Goal: Information Seeking & Learning: Learn about a topic

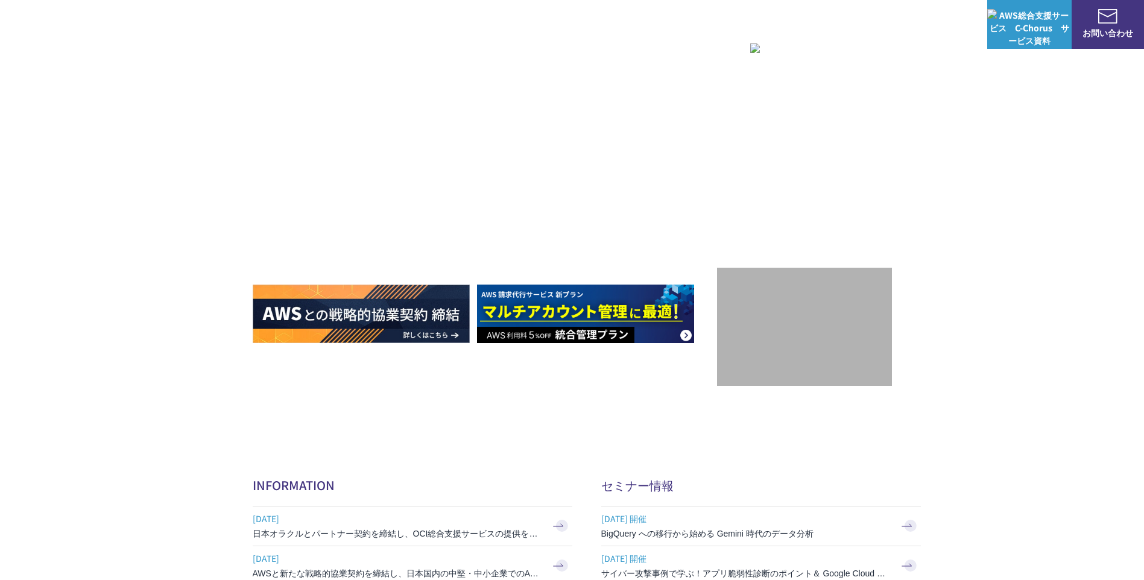
scroll to position [241, 0]
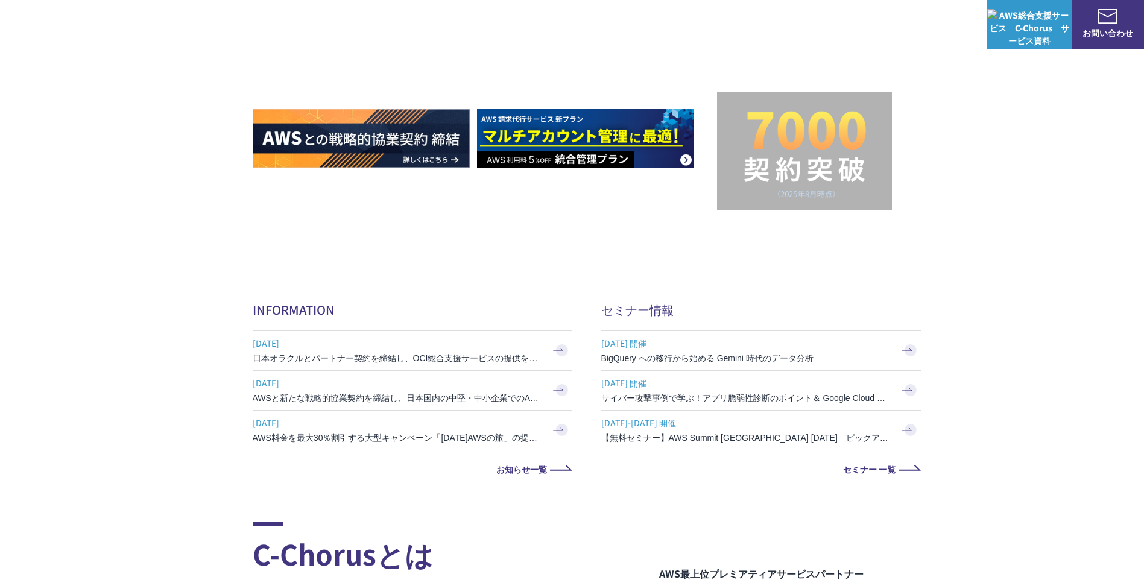
click at [587, 159] on img at bounding box center [585, 138] width 217 height 58
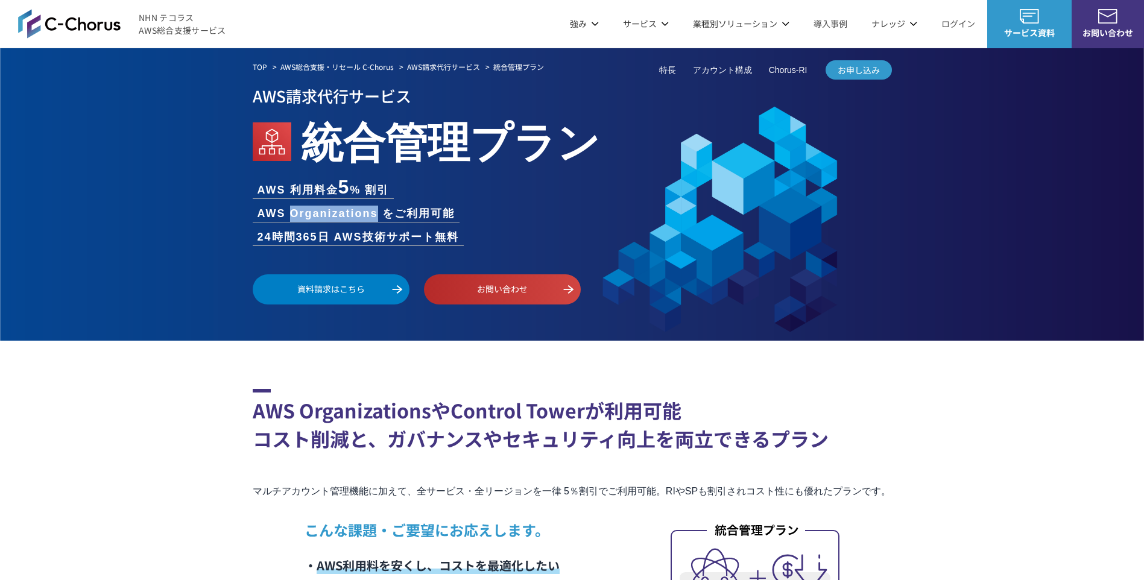
drag, startPoint x: 292, startPoint y: 211, endPoint x: 386, endPoint y: 214, distance: 94.1
click at [386, 214] on li "AWS Organizations をご利用可能" at bounding box center [356, 214] width 207 height 16
click at [384, 213] on li "AWS Organizations をご利用可能" at bounding box center [356, 214] width 207 height 16
drag, startPoint x: 384, startPoint y: 213, endPoint x: 374, endPoint y: 212, distance: 9.7
click at [374, 212] on li "AWS Organizations をご利用可能" at bounding box center [356, 214] width 207 height 16
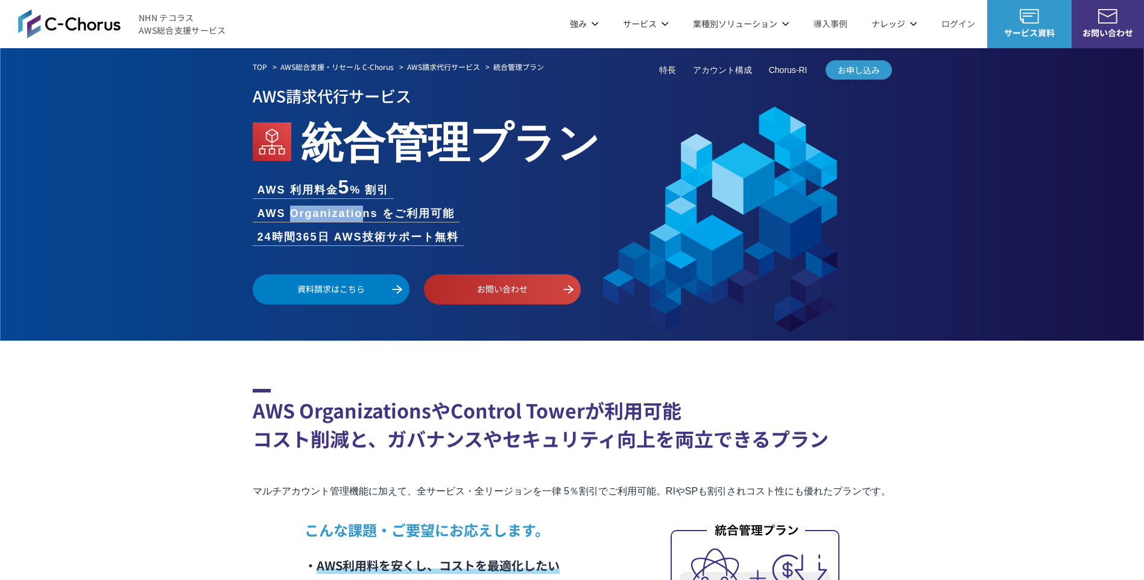
click at [374, 212] on li "AWS Organizations をご利用可能" at bounding box center [356, 214] width 207 height 16
click at [370, 212] on li "AWS Organizations をご利用可能" at bounding box center [356, 214] width 207 height 16
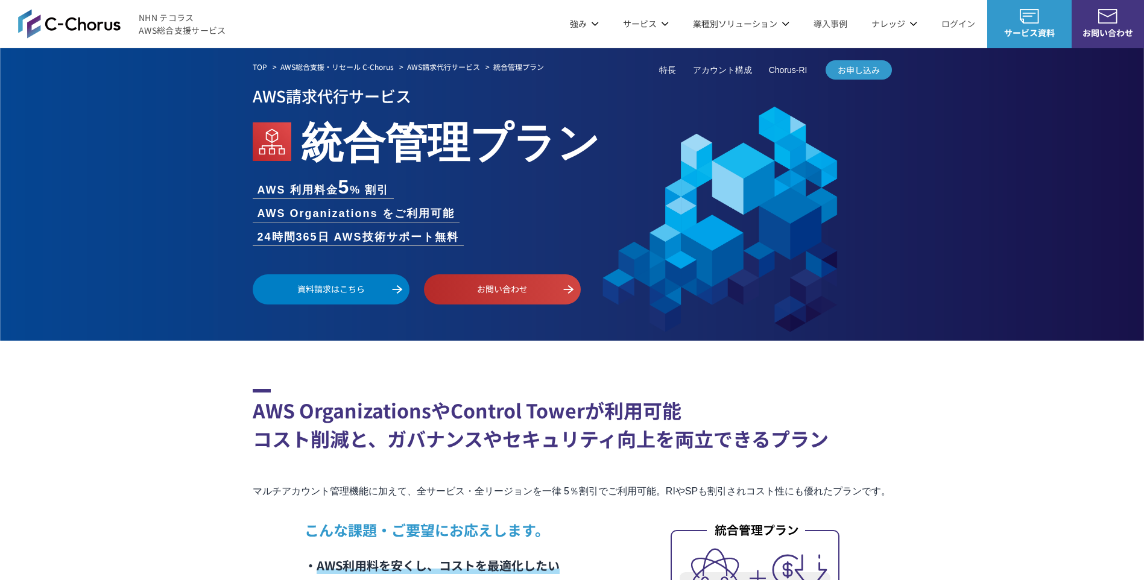
drag, startPoint x: 309, startPoint y: 130, endPoint x: 450, endPoint y: 137, distance: 140.6
click at [450, 137] on em "統合管理プラン" at bounding box center [450, 139] width 299 height 61
click at [301, 137] on em "統合管理プラン" at bounding box center [450, 139] width 299 height 61
click at [292, 131] on h1 "統合管理プラン" at bounding box center [572, 139] width 639 height 61
drag, startPoint x: 302, startPoint y: 131, endPoint x: 463, endPoint y: 152, distance: 162.3
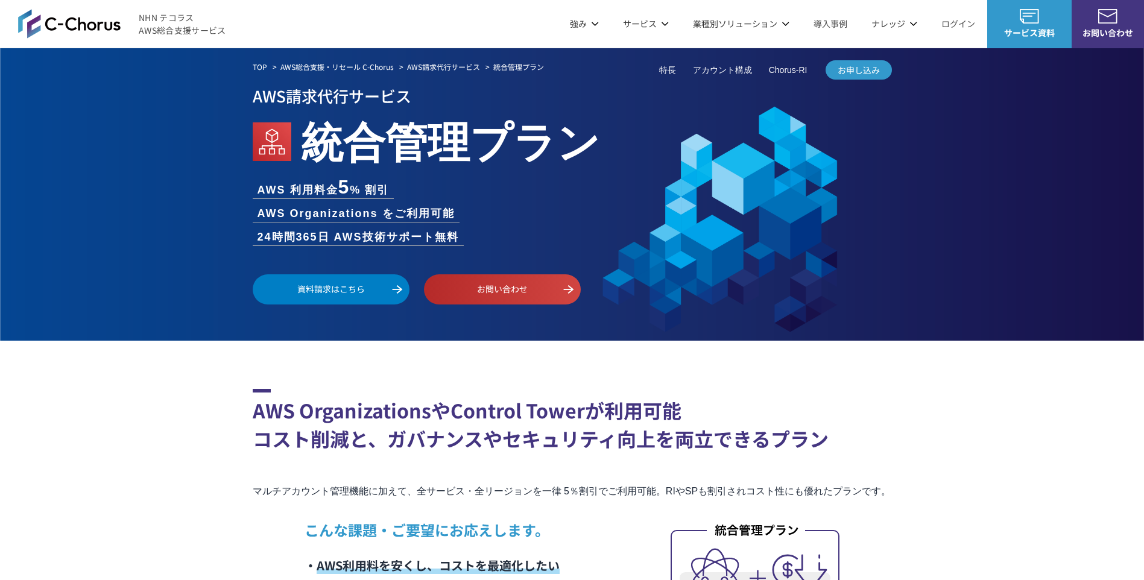
click at [470, 152] on em "統合管理プラン" at bounding box center [450, 139] width 299 height 61
drag, startPoint x: 338, startPoint y: 175, endPoint x: 363, endPoint y: 183, distance: 25.8
click at [363, 183] on div "AWS請求代行サービス 統合管理プラン AWS 利用料金 5 % 割引 AWS Organizations をご利用可能 24時間365日 AWS技術サポート…" at bounding box center [572, 194] width 639 height 222
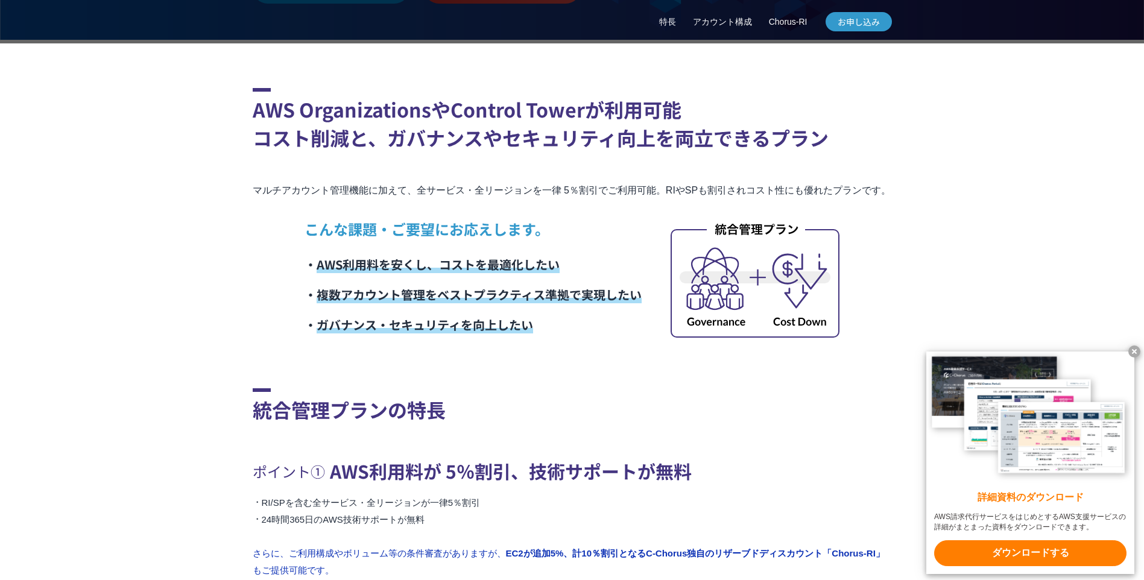
scroll to position [301, 0]
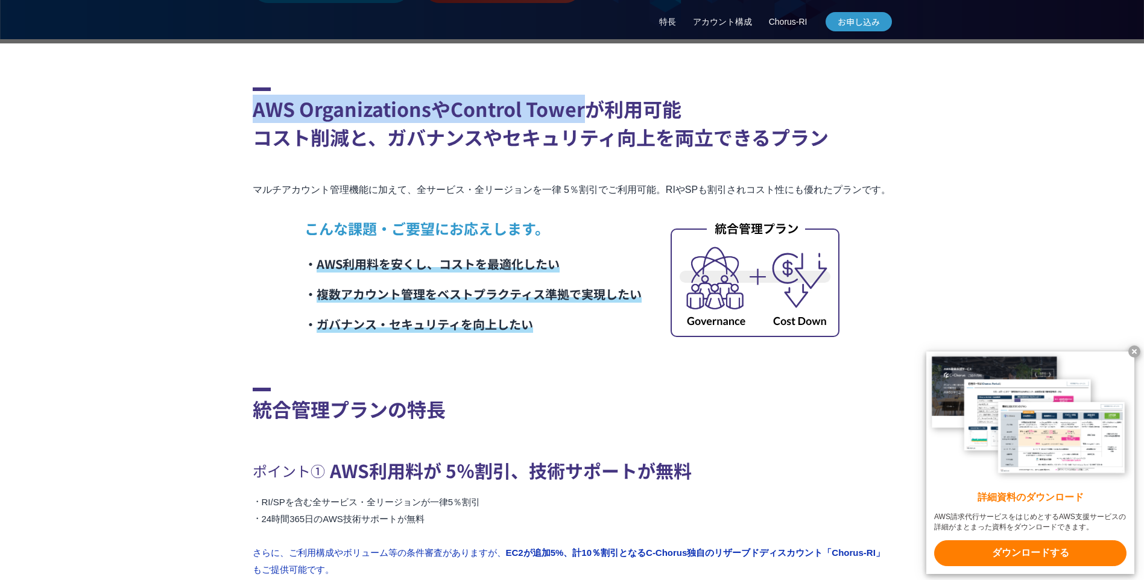
drag, startPoint x: 251, startPoint y: 111, endPoint x: 581, endPoint y: 112, distance: 330.3
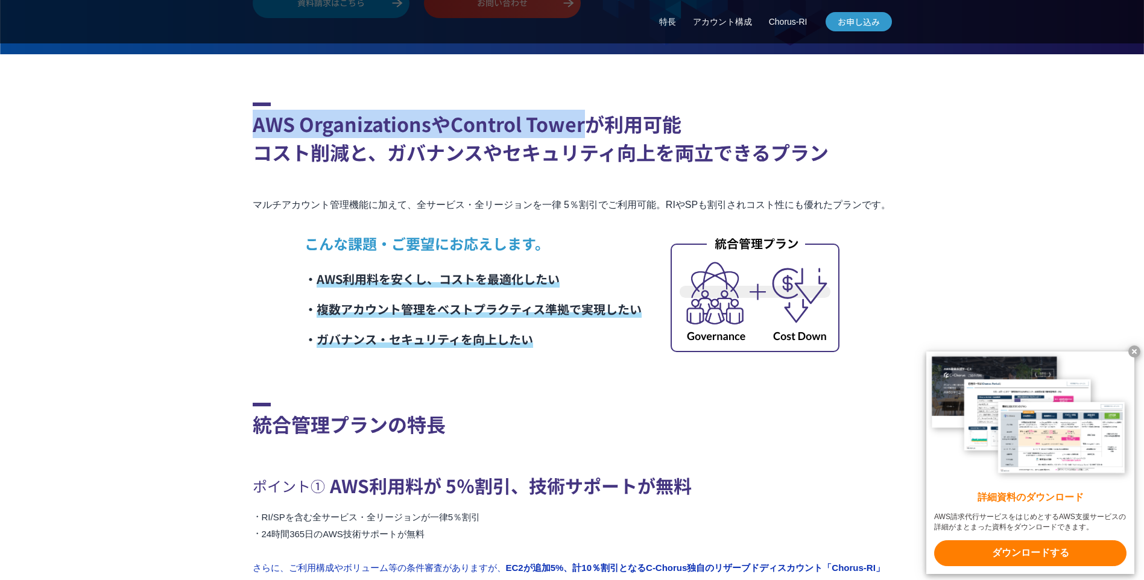
scroll to position [422, 0]
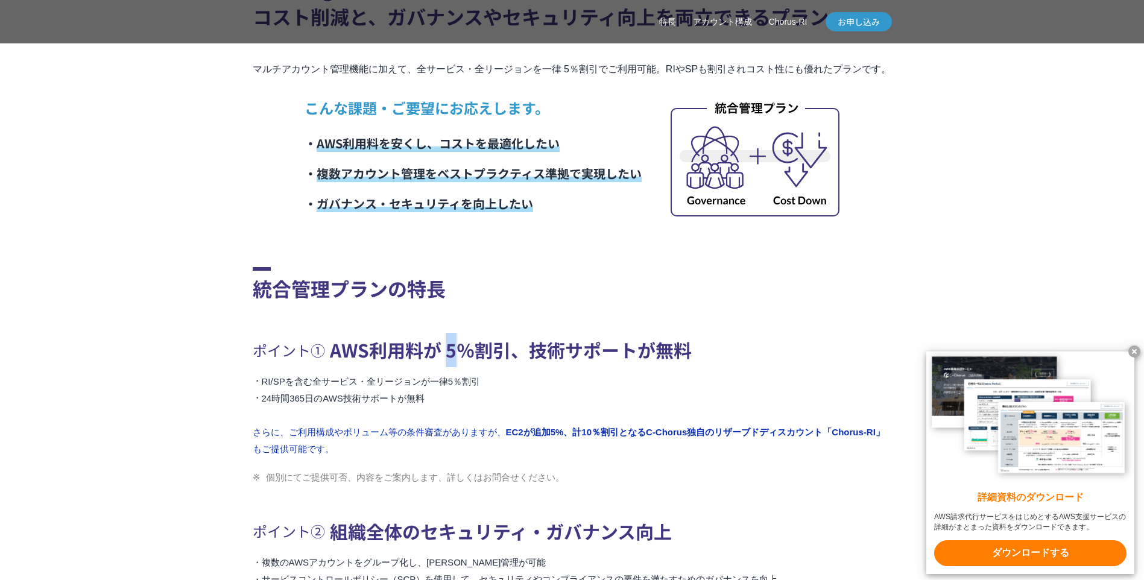
drag, startPoint x: 439, startPoint y: 368, endPoint x: 446, endPoint y: 368, distance: 7.2
click at [446, 367] on h3 "ポイント① AWS利用料が 5％割引、技術サポートが無料" at bounding box center [572, 350] width 639 height 34
drag, startPoint x: 455, startPoint y: 369, endPoint x: 503, endPoint y: 371, distance: 48.9
click at [503, 367] on h3 "ポイント① AWS利用料が 5％割引、技術サポートが無料" at bounding box center [572, 350] width 639 height 34
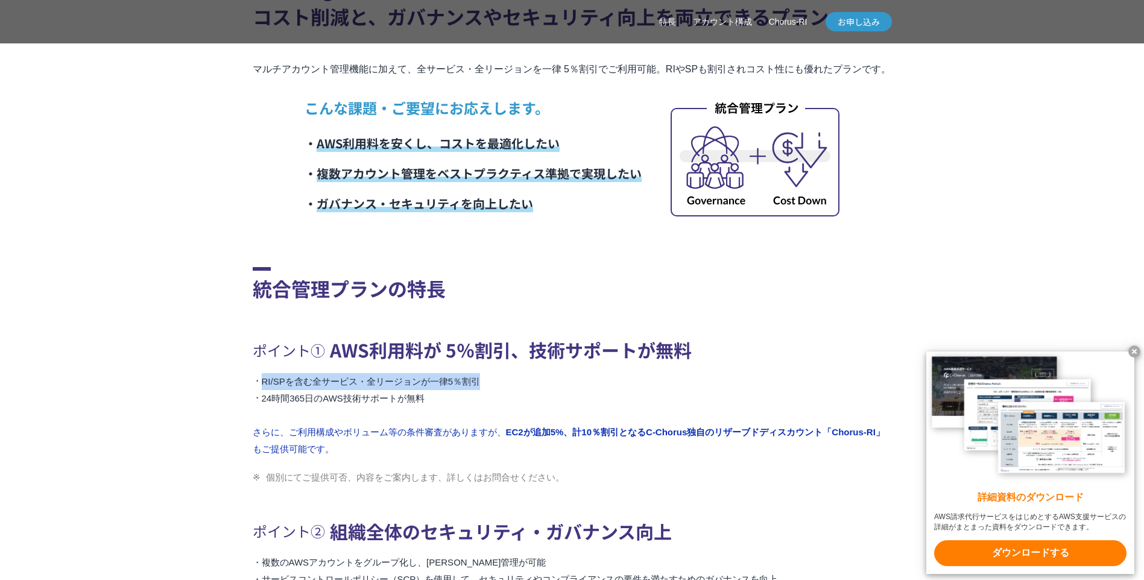
drag, startPoint x: 503, startPoint y: 371, endPoint x: 253, endPoint y: 385, distance: 250.6
click at [253, 385] on div "ポイント① AWS利用料が 5％割引、技術サポートが無料 RI/SPを含む全サービス・全リージョンが一律5％割引 24時間365日のAWS技術サポートが無料 …" at bounding box center [572, 395] width 639 height 125
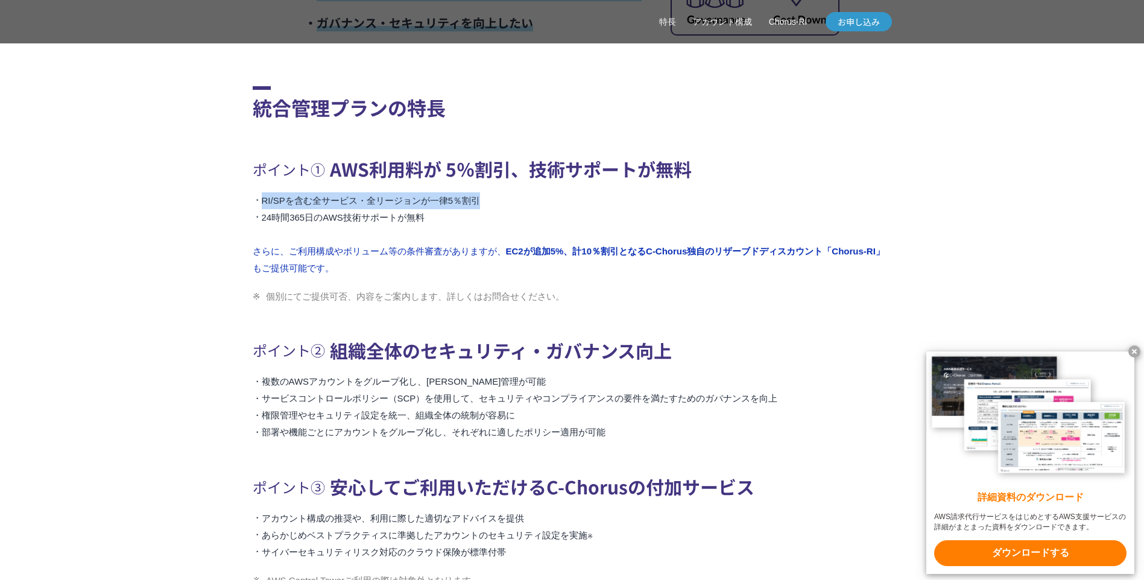
scroll to position [663, 0]
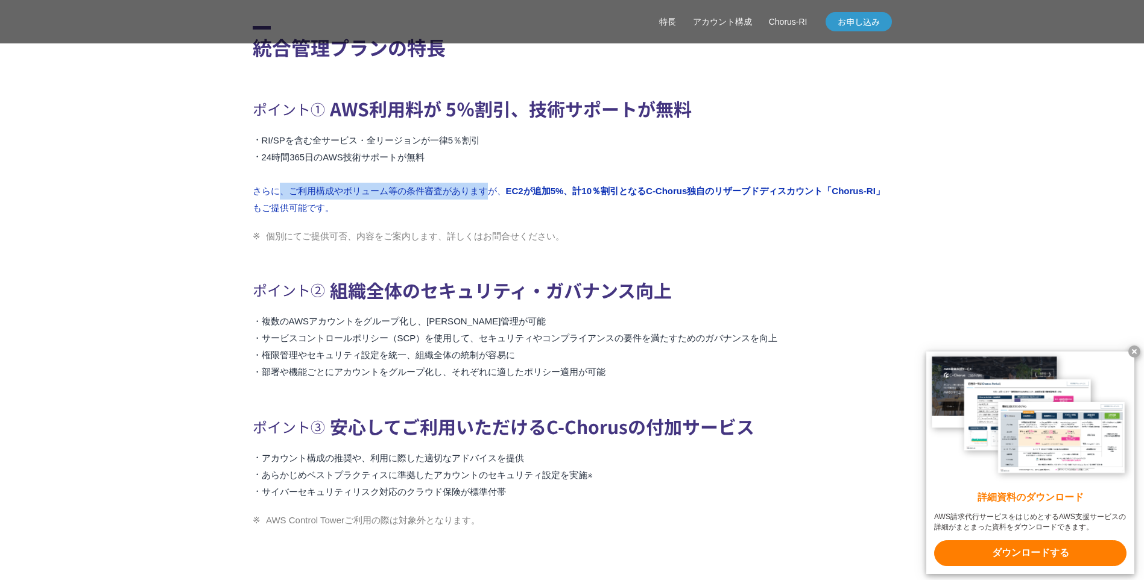
drag, startPoint x: 283, startPoint y: 200, endPoint x: 490, endPoint y: 211, distance: 207.7
click at [490, 211] on li "さらに、ご利用構成やボリューム等の条件審査がありますが、 EC2が追加5%、計10％割引となるC-Chorus独自のリザーブドディスカウント「Chorus-R…" at bounding box center [572, 200] width 639 height 34
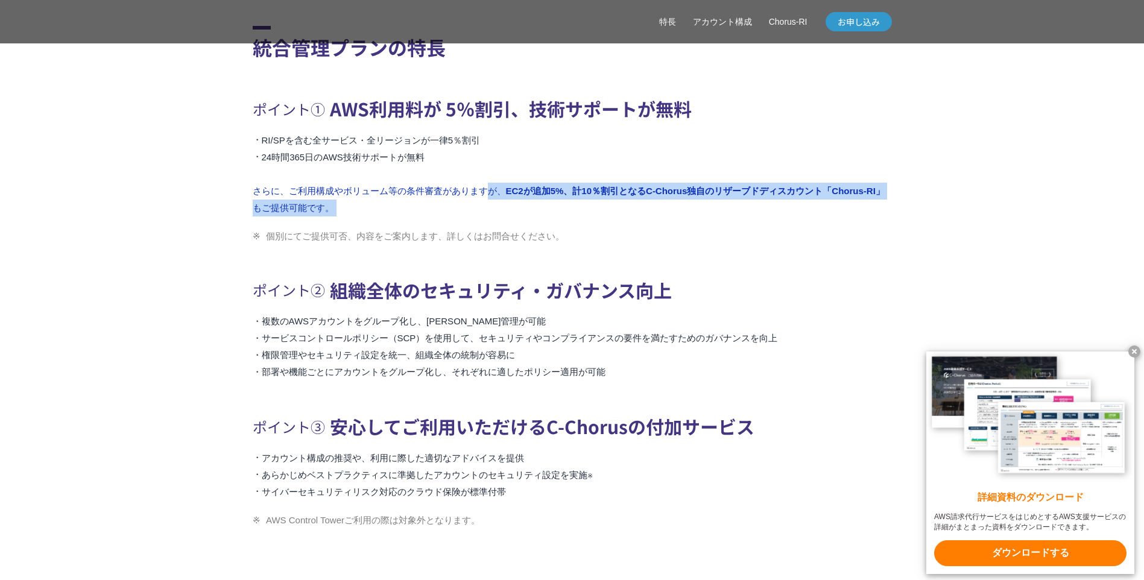
drag, startPoint x: 490, startPoint y: 211, endPoint x: 751, endPoint y: 220, distance: 261.2
click at [751, 216] on li "さらに、ご利用構成やボリューム等の条件審査がありますが、 EC2が追加5%、計10％割引となるC-Chorus独自のリザーブドディスカウント「Chorus-R…" at bounding box center [572, 200] width 639 height 34
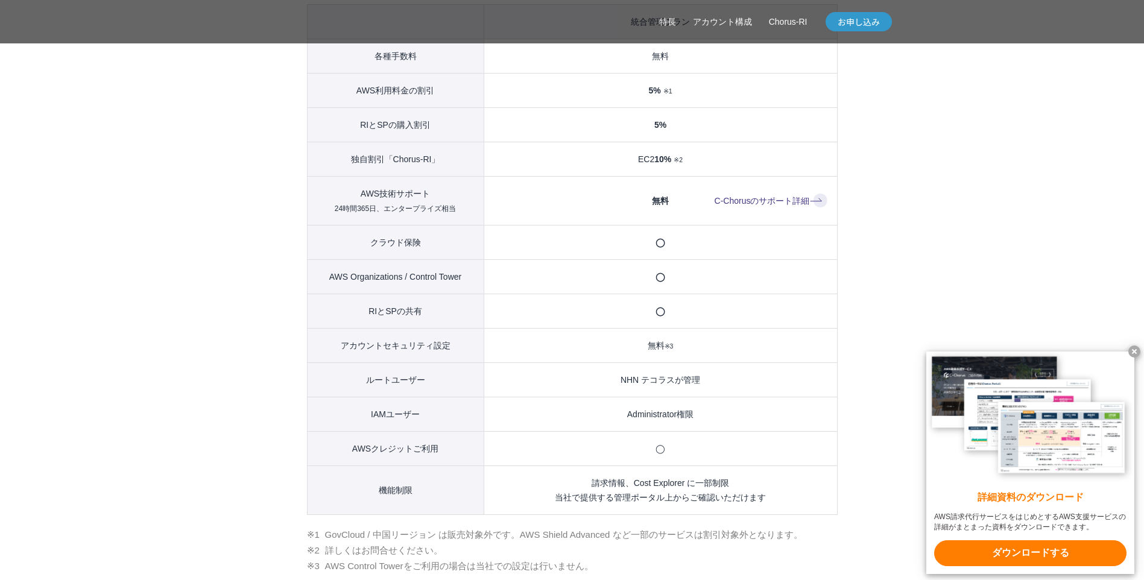
scroll to position [1326, 0]
drag, startPoint x: 620, startPoint y: 323, endPoint x: 695, endPoint y: 324, distance: 75.4
click at [695, 324] on td "◯" at bounding box center [659, 309] width 353 height 34
drag, startPoint x: 713, startPoint y: 428, endPoint x: 551, endPoint y: 414, distance: 162.8
click at [550, 414] on td "Administrator権限" at bounding box center [659, 412] width 353 height 34
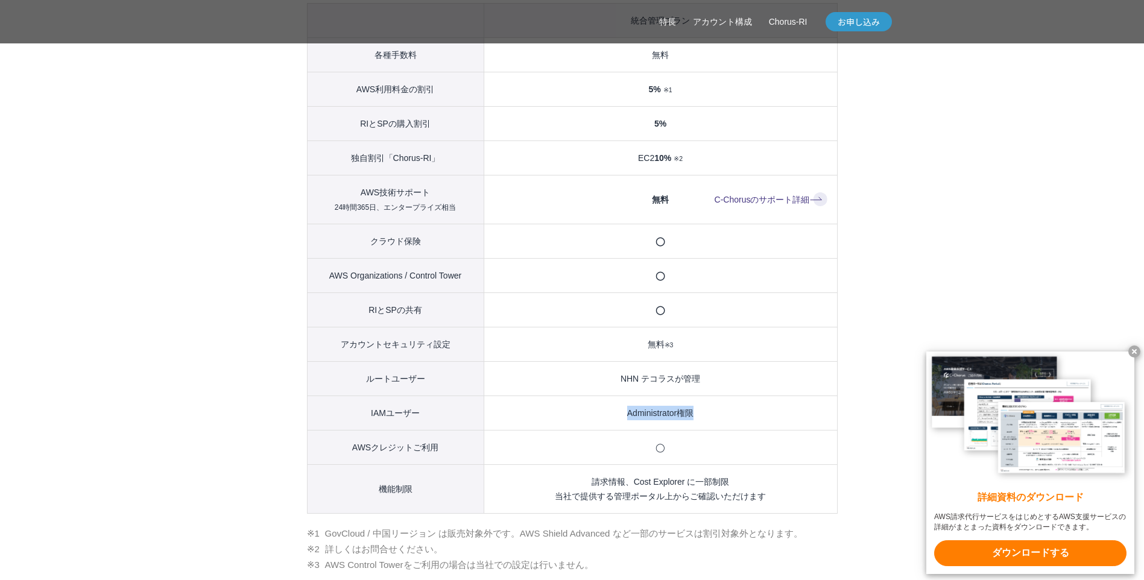
drag, startPoint x: 551, startPoint y: 414, endPoint x: 731, endPoint y: 499, distance: 198.5
click at [731, 499] on td "請求情報、Cost Explorer に一部制限 当社で提供する管理ポータル上からご確認いただけます" at bounding box center [659, 488] width 353 height 49
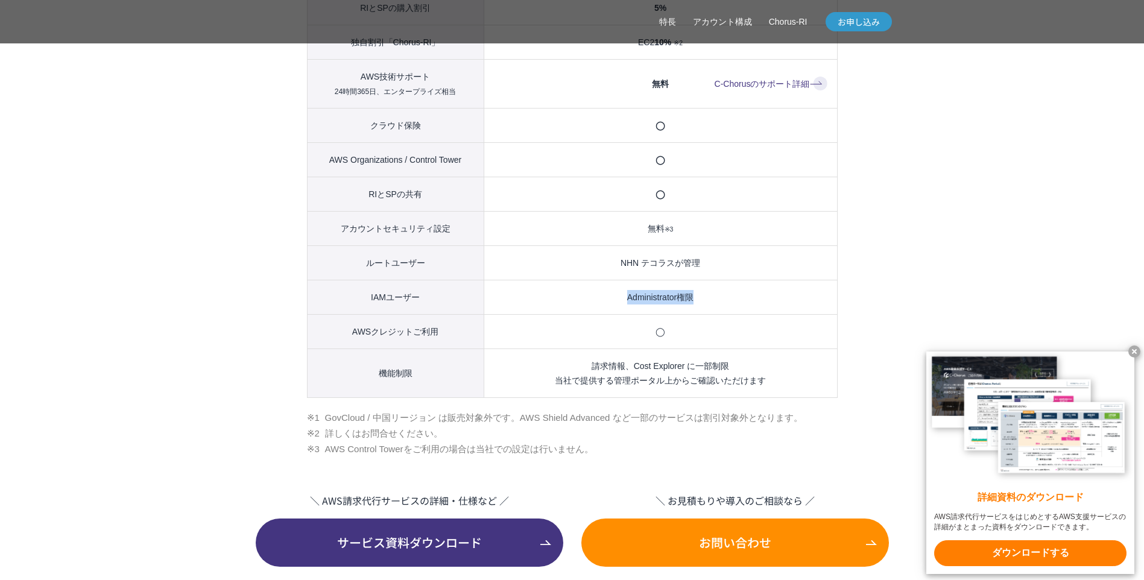
scroll to position [1447, 0]
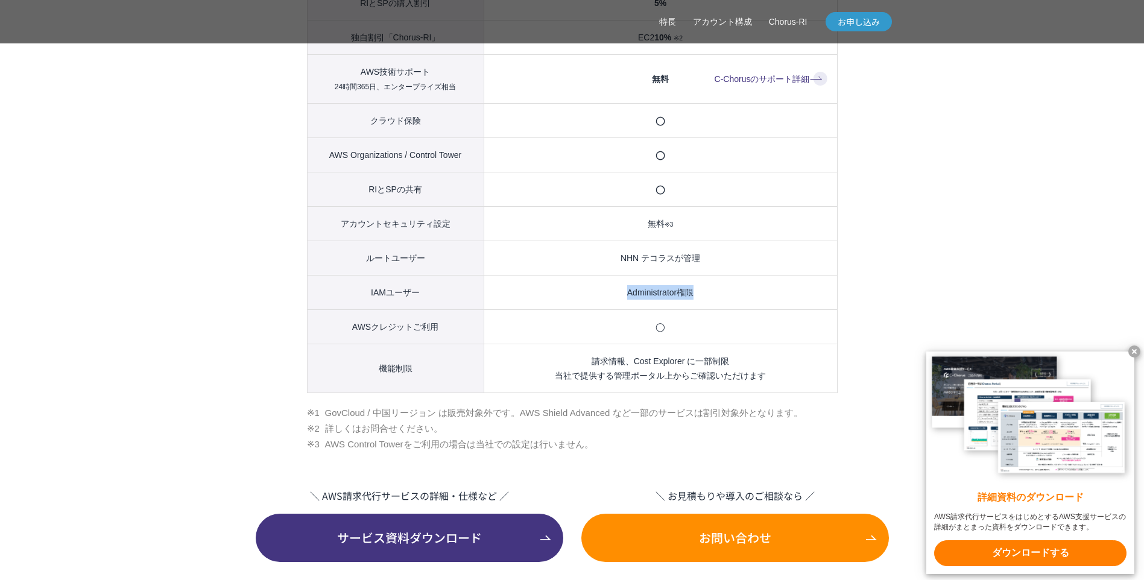
click at [584, 378] on td "請求情報、Cost Explorer に一部制限 当社で提供する管理ポータル上からご確認いただけます" at bounding box center [659, 368] width 353 height 49
click at [634, 379] on td "請求情報、Cost Explorer に一部制限 当社で提供する管理ポータル上からご確認いただけます" at bounding box center [659, 368] width 353 height 49
drag, startPoint x: 634, startPoint y: 379, endPoint x: 664, endPoint y: 379, distance: 30.1
click at [664, 379] on td "請求情報、Cost Explorer に一部制限 当社で提供する管理ポータル上からご確認いただけます" at bounding box center [659, 368] width 353 height 49
drag, startPoint x: 664, startPoint y: 379, endPoint x: 673, endPoint y: 389, distance: 13.2
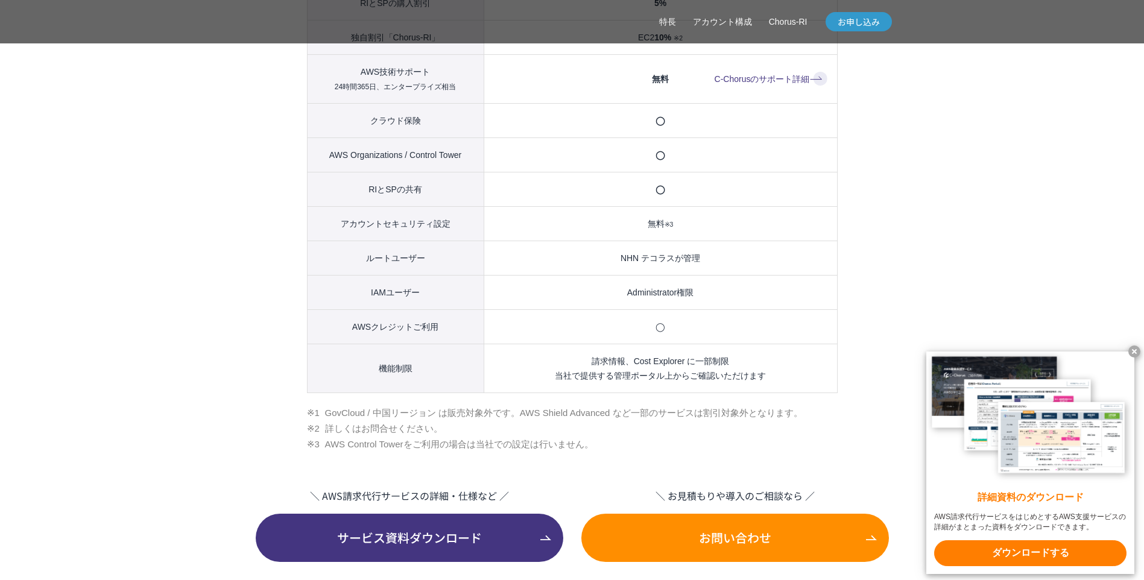
click at [673, 389] on td "請求情報、Cost Explorer に一部制限 当社で提供する管理ポータル上からご確認いただけます" at bounding box center [659, 368] width 353 height 49
drag, startPoint x: 673, startPoint y: 389, endPoint x: 649, endPoint y: 378, distance: 26.4
click at [649, 378] on td "請求情報、Cost Explorer に一部制限 当社で提供する管理ポータル上からご確認いただけます" at bounding box center [659, 368] width 353 height 49
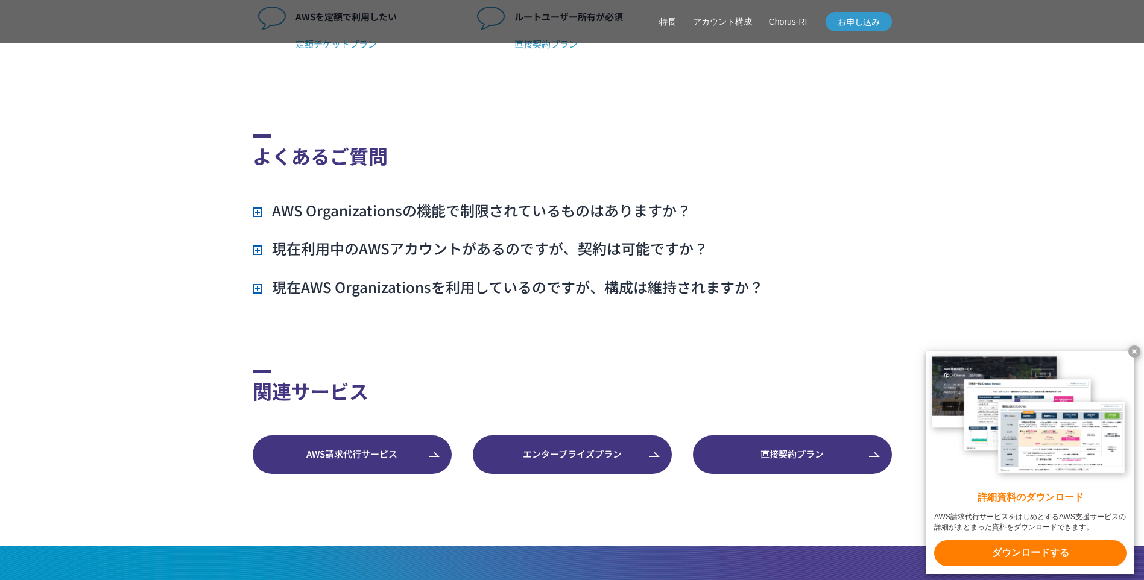
scroll to position [3195, 0]
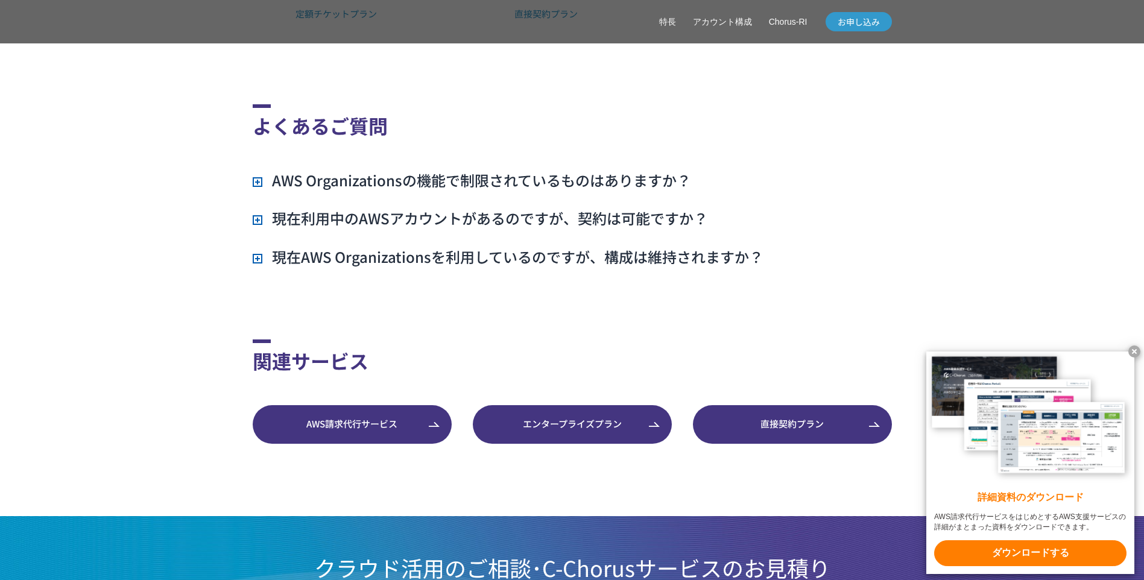
click at [567, 430] on link "エンタープライズプラン" at bounding box center [572, 424] width 199 height 39
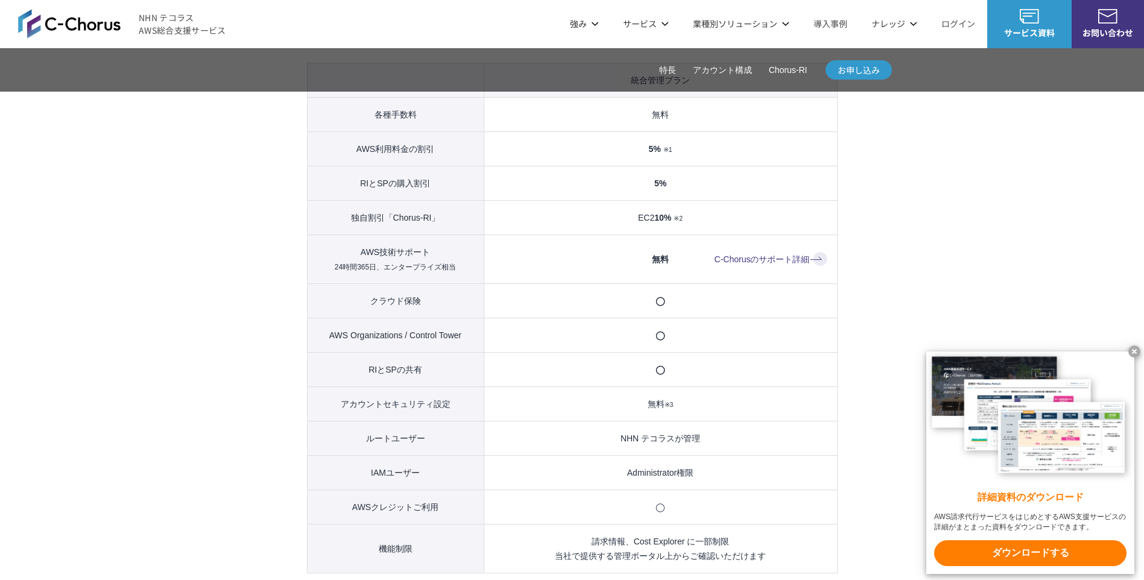
scroll to position [1266, 0]
click at [757, 267] on link "C-Chorusのサポート詳細" at bounding box center [770, 260] width 113 height 14
click at [509, 490] on td "Administrator権限" at bounding box center [659, 473] width 353 height 34
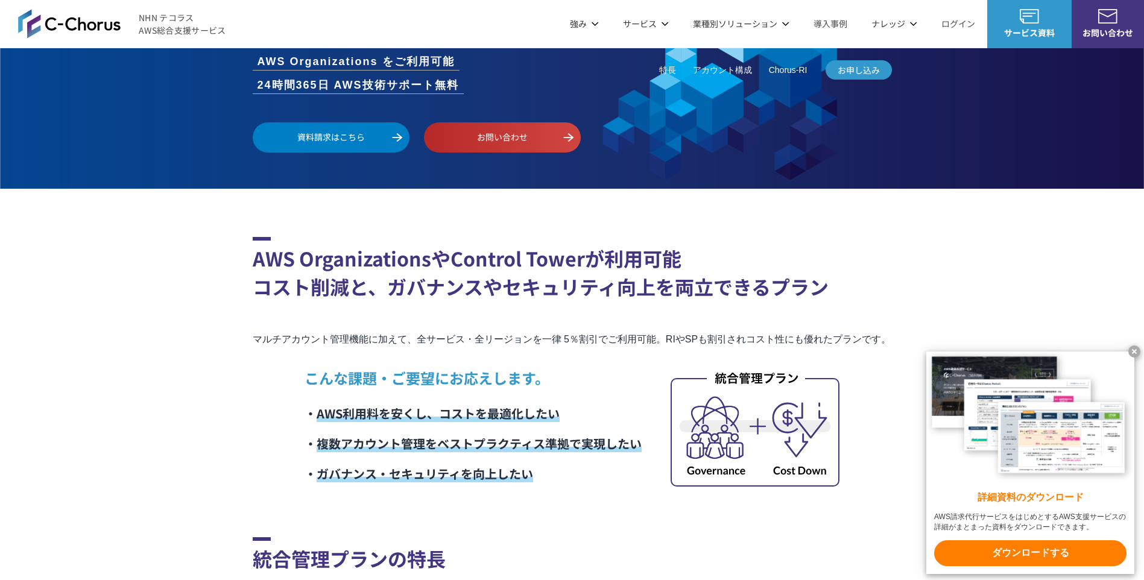
scroll to position [0, 0]
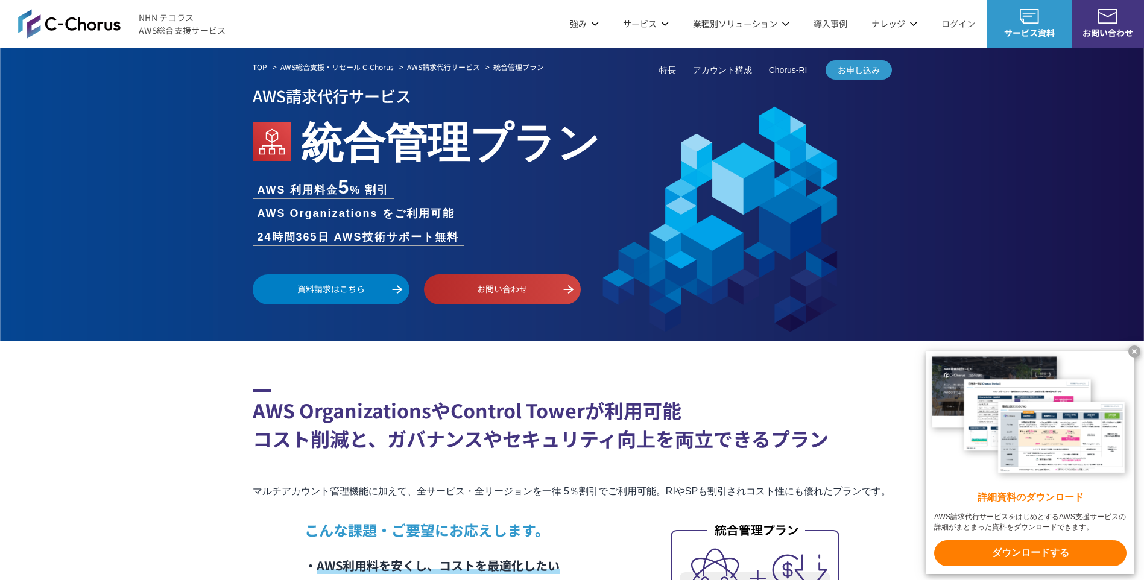
click at [712, 68] on link "アカウント構成" at bounding box center [722, 70] width 59 height 13
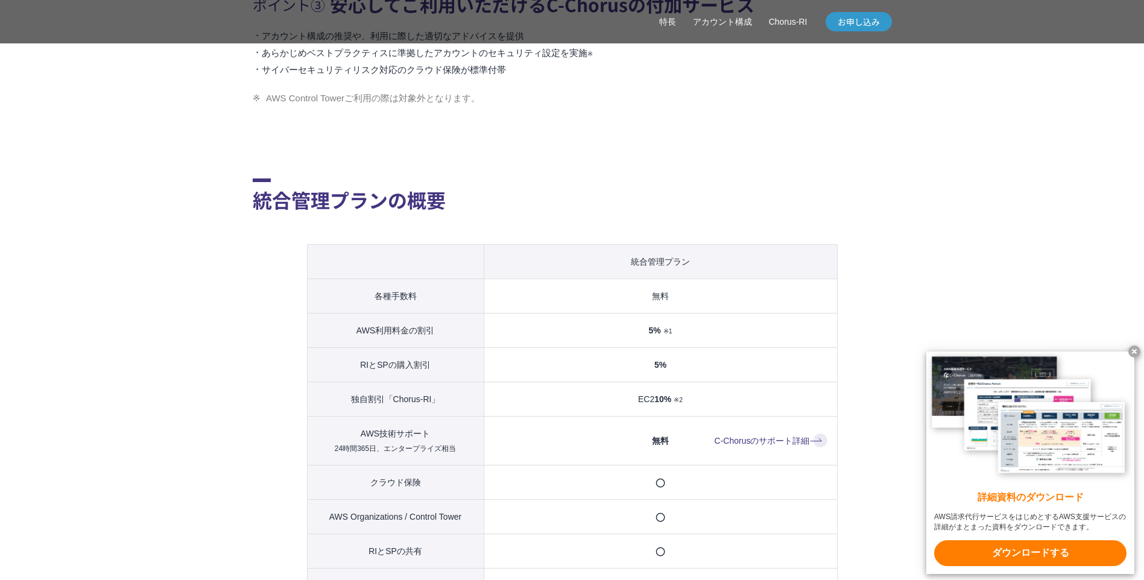
scroll to position [1326, 0]
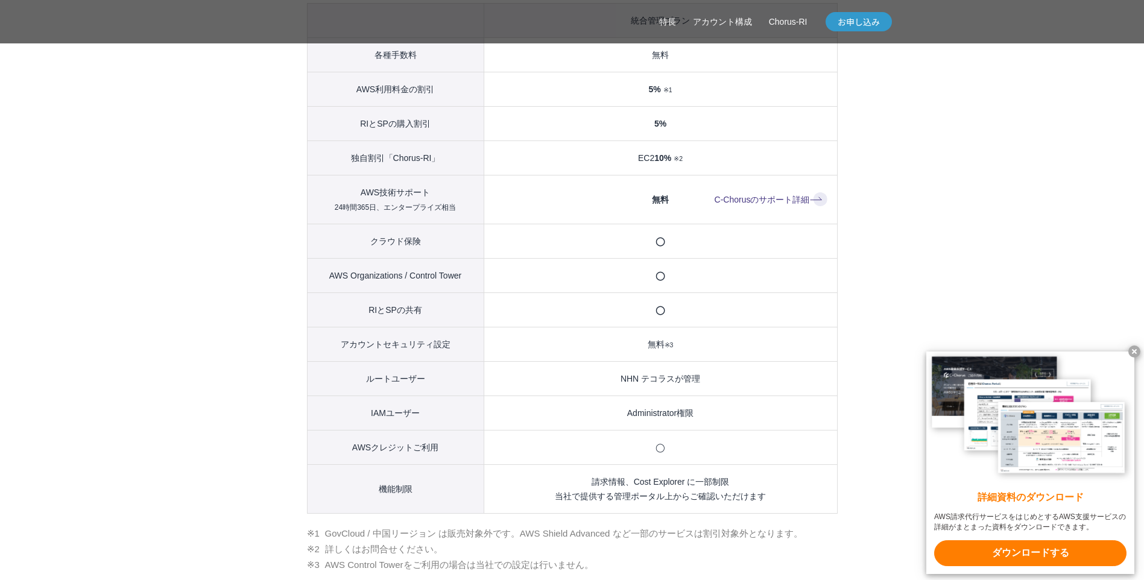
drag, startPoint x: 337, startPoint y: 198, endPoint x: 667, endPoint y: 222, distance: 331.3
click at [667, 222] on tr "AWS技術サポート 24時間365日、エンタープライズ相当 無料 C-Chorusのサポート詳細" at bounding box center [572, 199] width 530 height 49
click at [654, 204] on span "無料" at bounding box center [660, 200] width 17 height 10
click at [653, 204] on span "無料" at bounding box center [660, 200] width 17 height 10
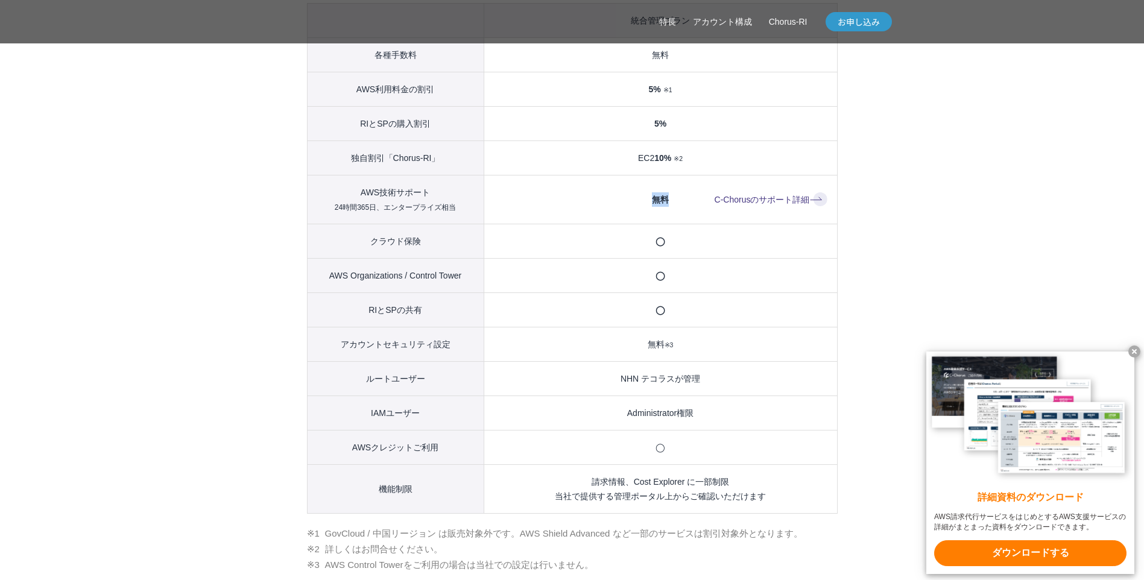
drag, startPoint x: 653, startPoint y: 216, endPoint x: 775, endPoint y: 216, distance: 121.8
click at [775, 207] on link "C-Chorusのサポート詳細" at bounding box center [770, 199] width 113 height 14
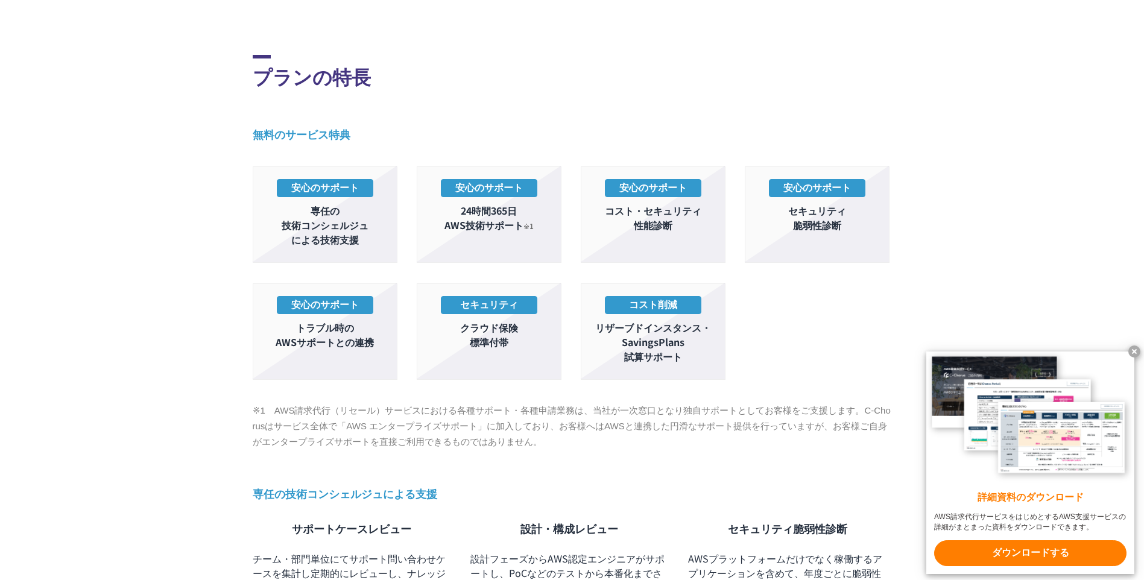
scroll to position [422, 0]
